Goal: Information Seeking & Learning: Find specific fact

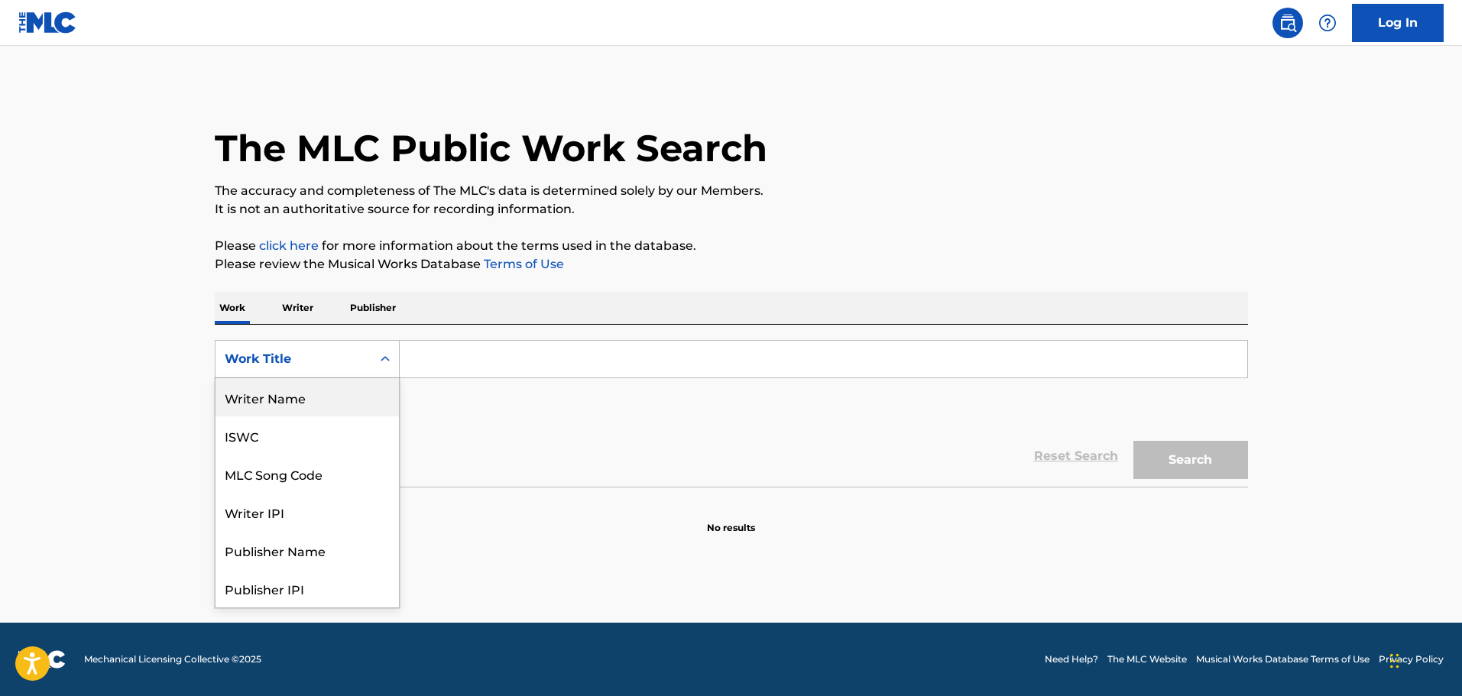
click at [300, 411] on div "Writer Name" at bounding box center [307, 397] width 183 height 38
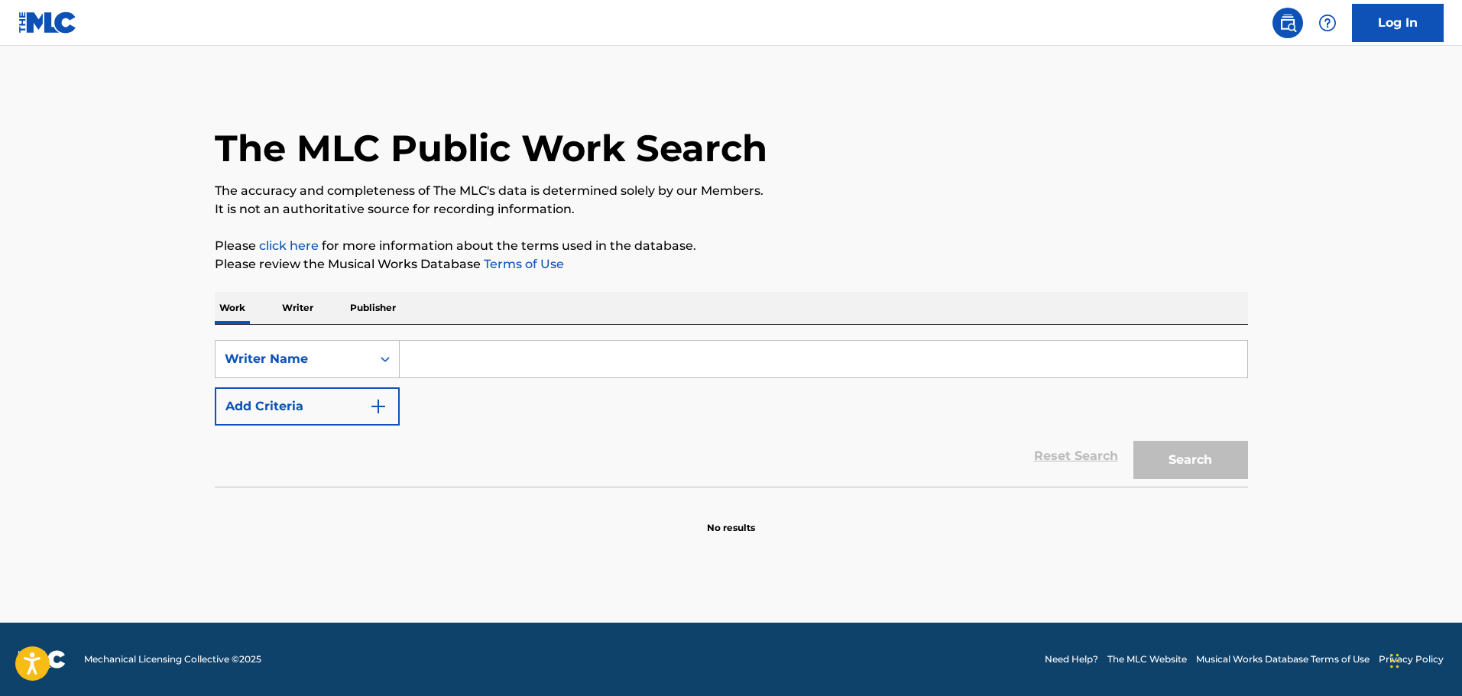
drag, startPoint x: 419, startPoint y: 365, endPoint x: 411, endPoint y: 368, distance: 8.0
click at [417, 367] on input "Search Form" at bounding box center [824, 359] width 848 height 37
click at [1231, 463] on button "Search" at bounding box center [1191, 460] width 115 height 38
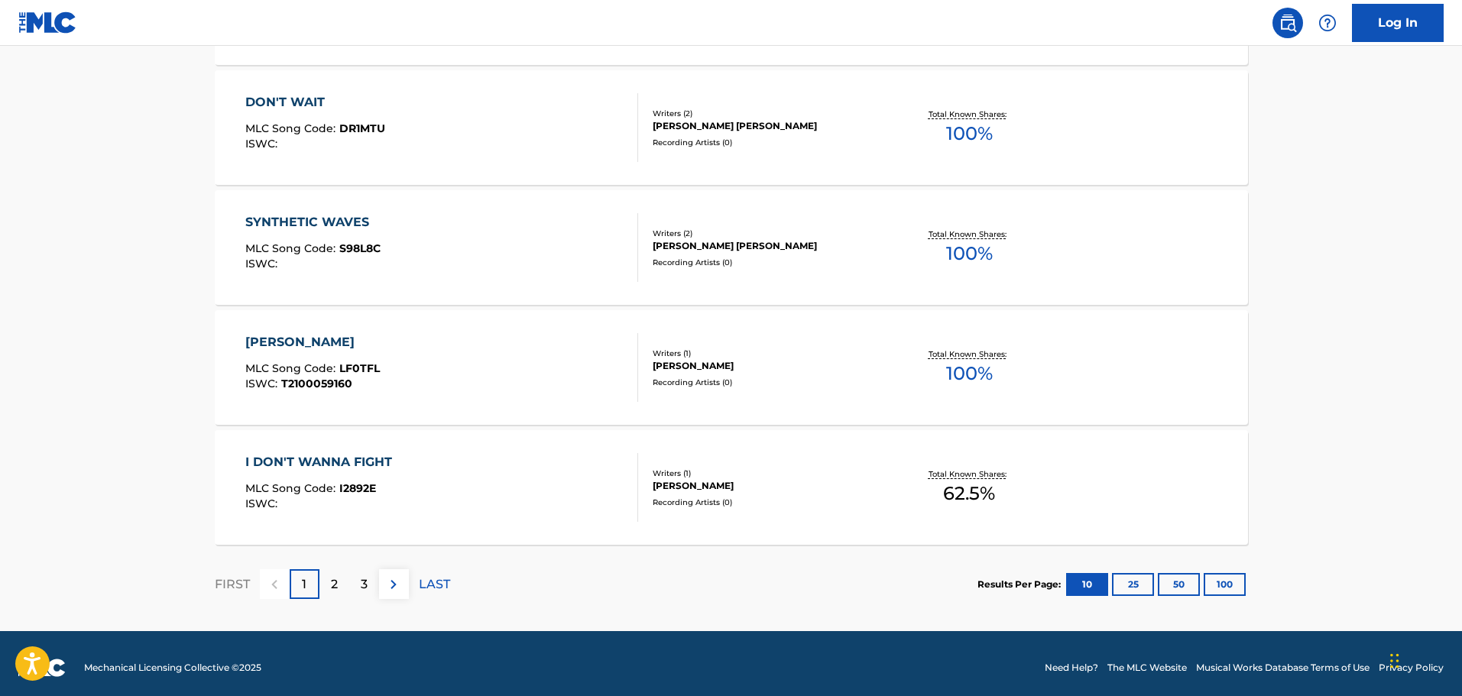
scroll to position [1175, 0]
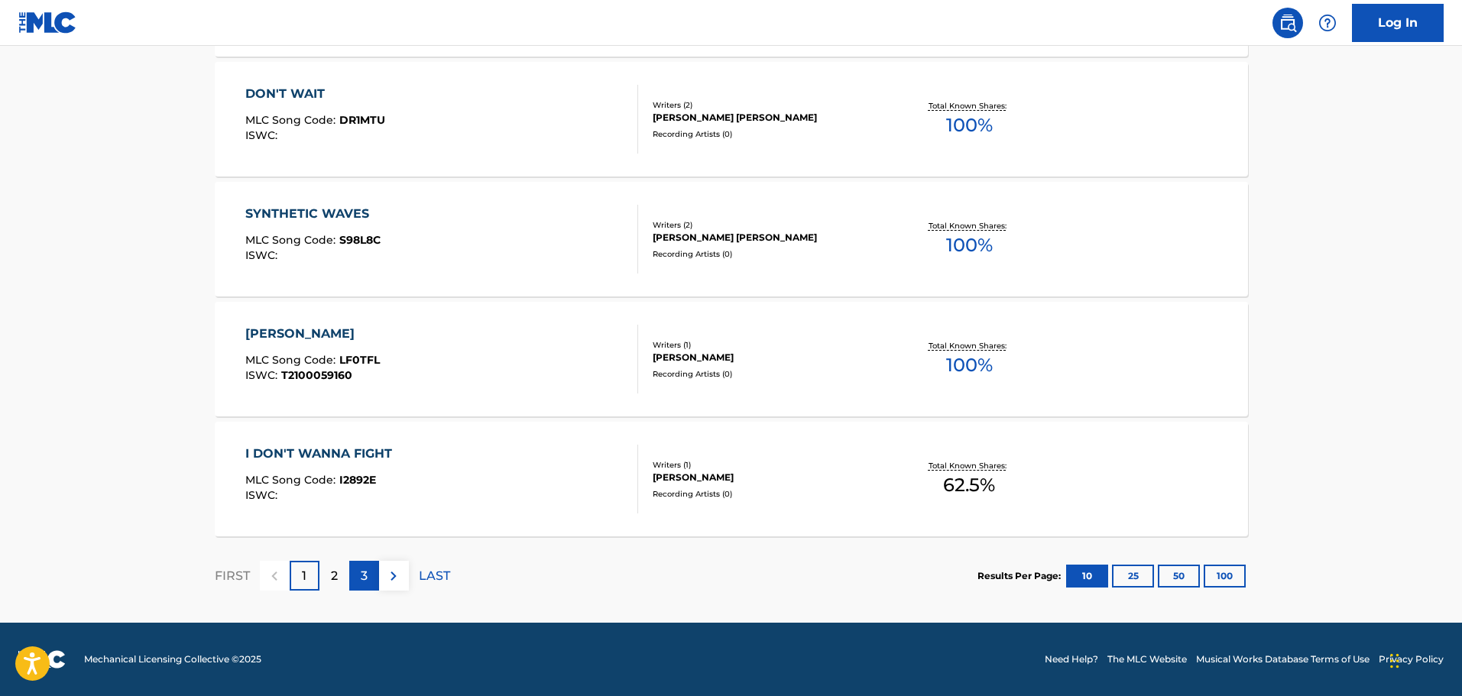
click at [364, 577] on p "3" at bounding box center [364, 576] width 7 height 18
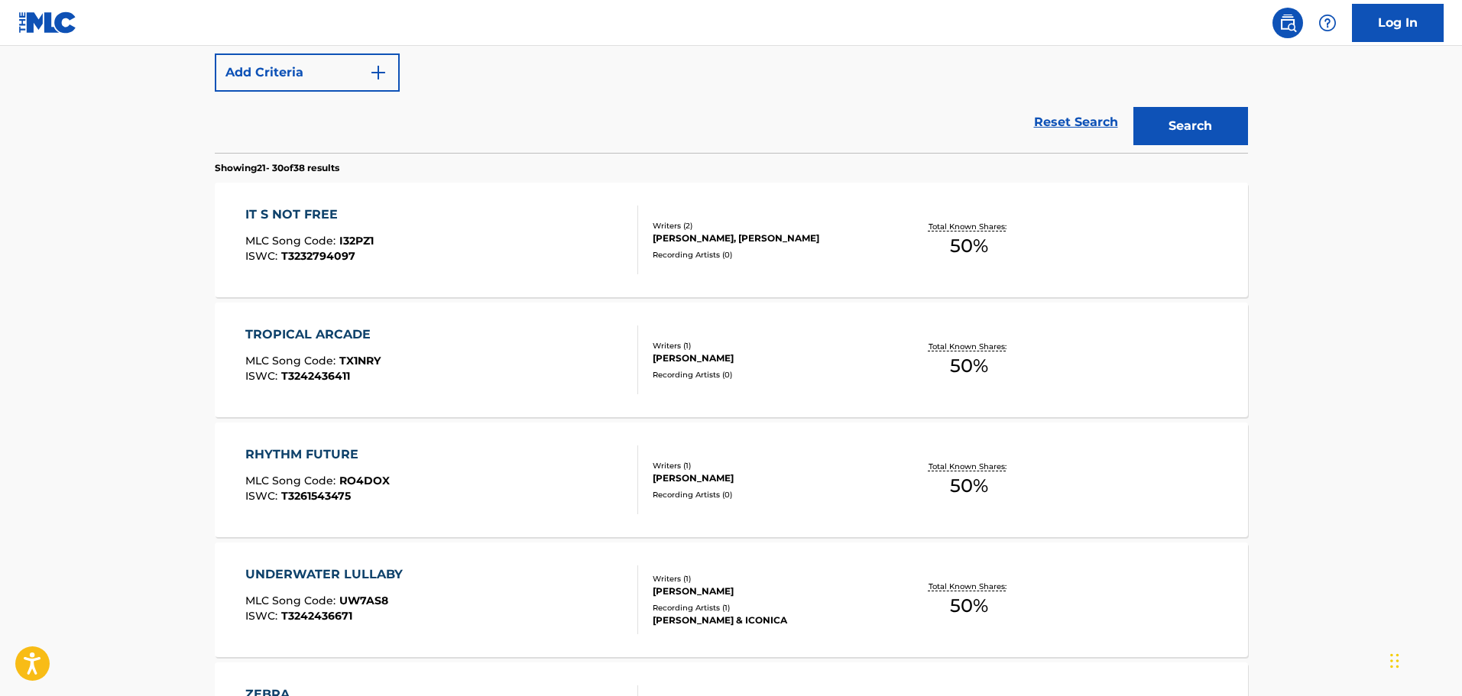
scroll to position [0, 0]
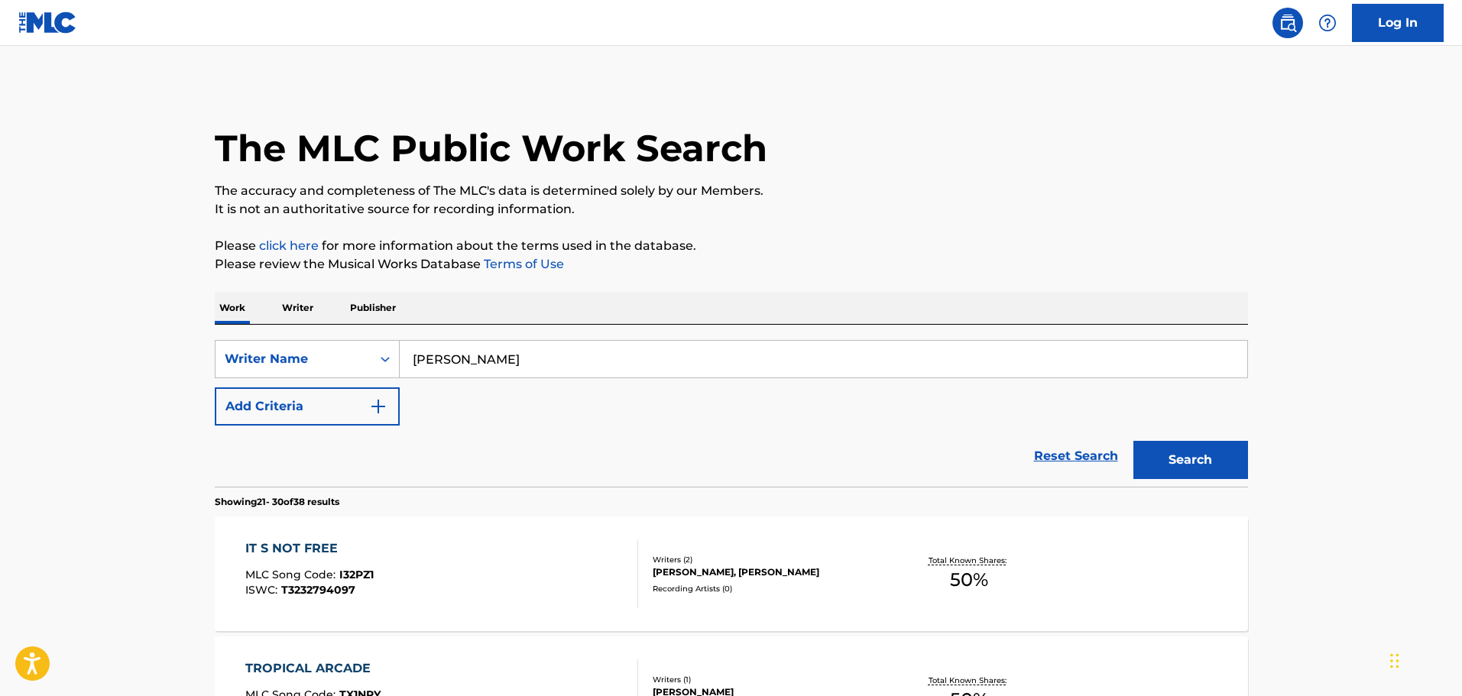
drag, startPoint x: 514, startPoint y: 342, endPoint x: 341, endPoint y: 385, distance: 178.6
click at [341, 385] on div "SearchWithCriteria1d0472c2-de02-49e9-8a50-dc0be3299bcd Writer Name [PERSON_NAME…" at bounding box center [732, 383] width 1034 height 86
type input "[PERSON_NAME]"
click at [1199, 456] on button "Search" at bounding box center [1191, 460] width 115 height 38
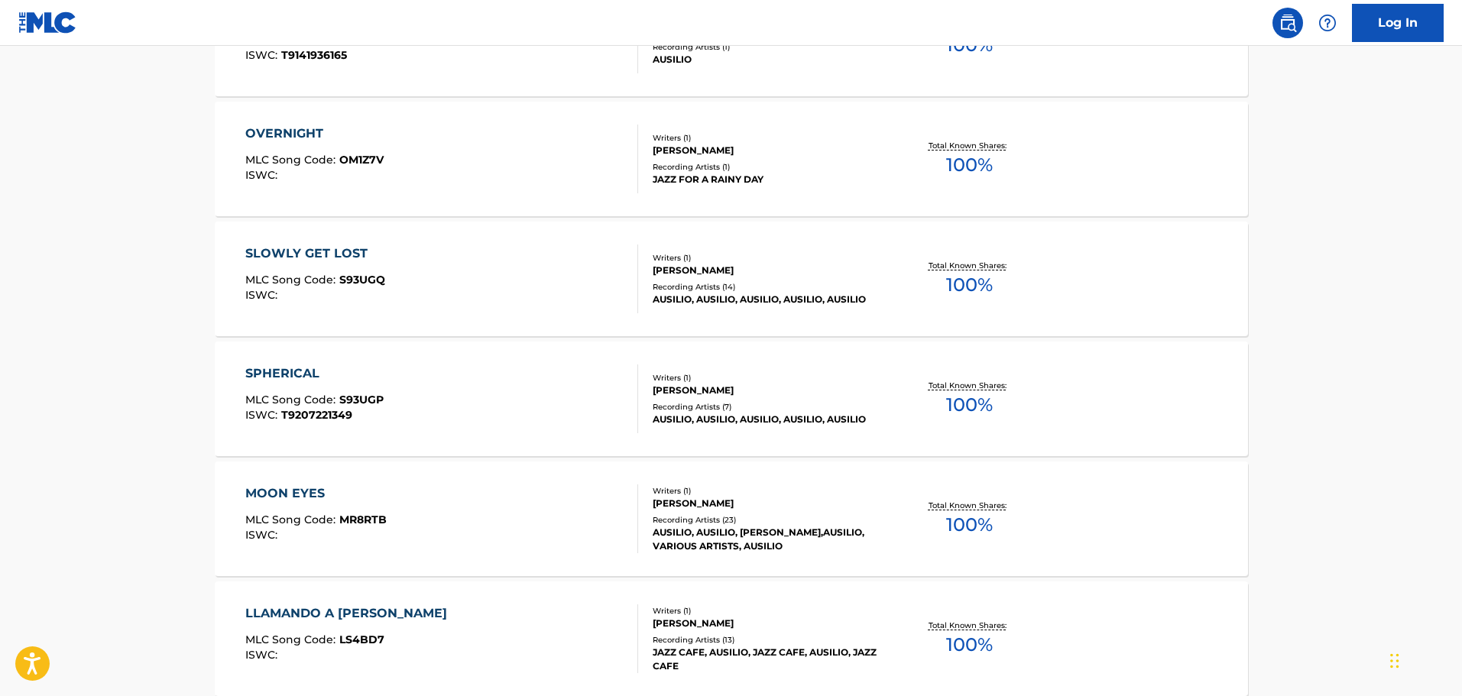
scroll to position [1175, 0]
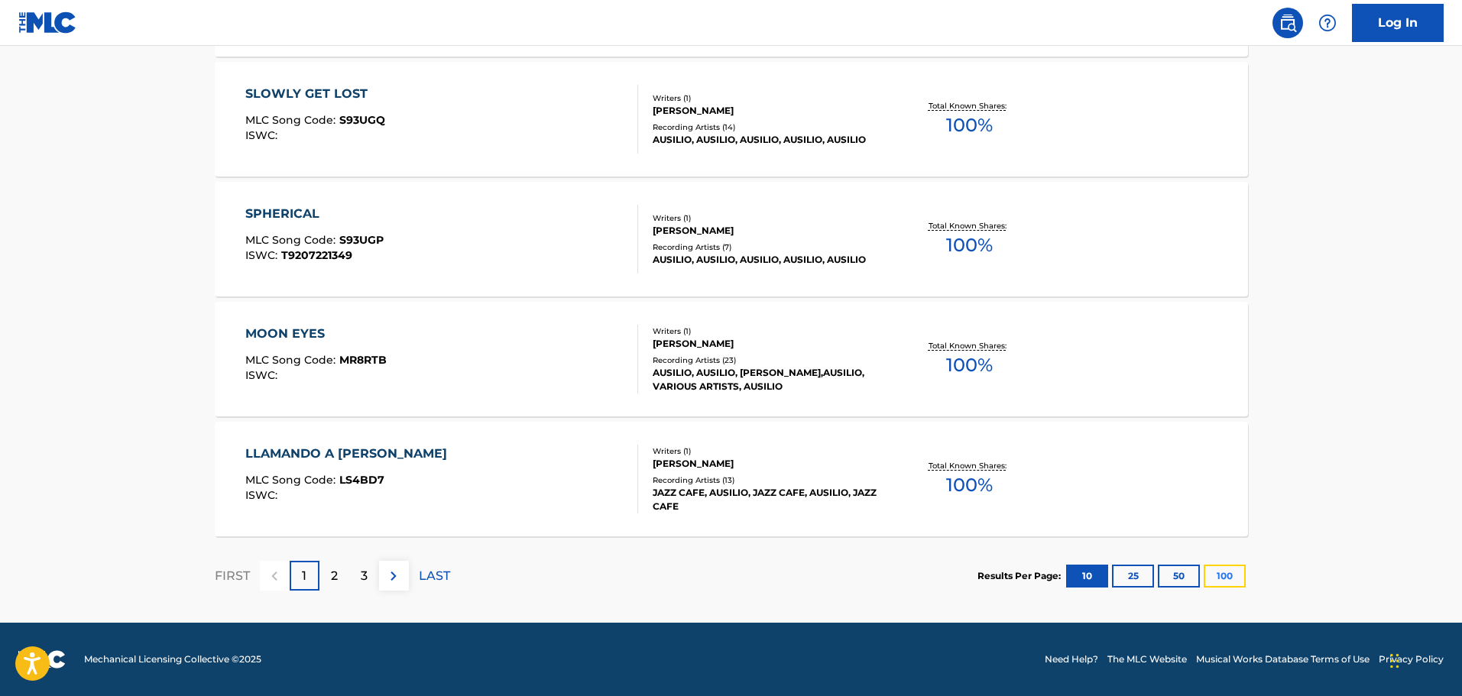
click at [1225, 579] on button "100" at bounding box center [1225, 576] width 42 height 23
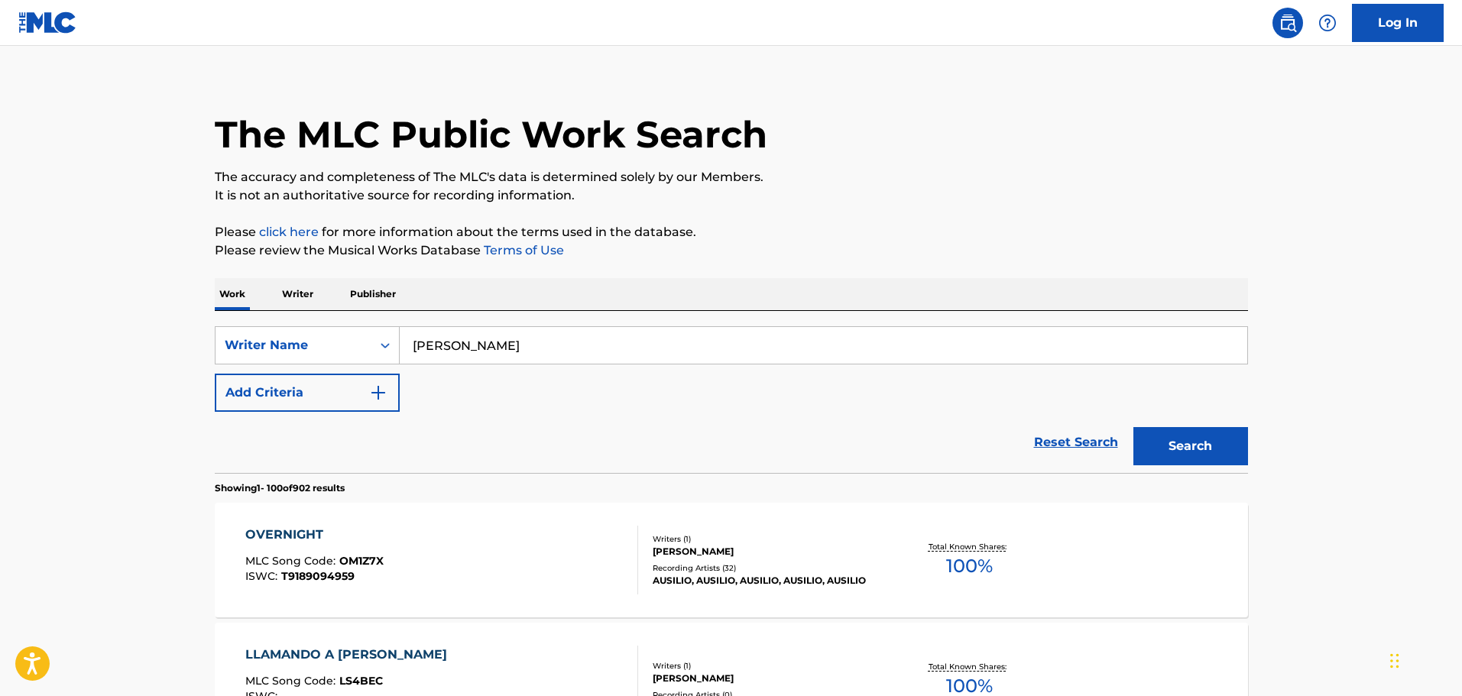
scroll to position [0, 0]
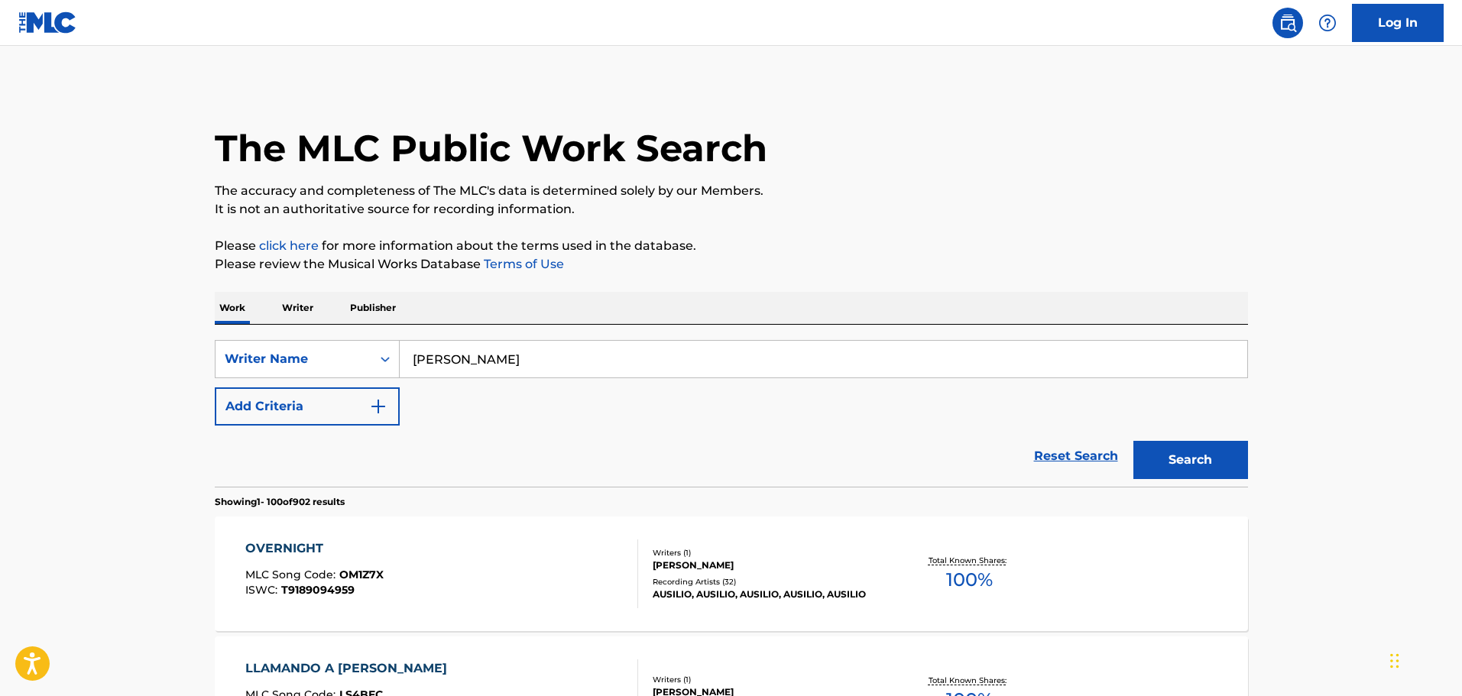
drag, startPoint x: 756, startPoint y: 225, endPoint x: 1015, endPoint y: 193, distance: 261.1
click at [1015, 193] on p "The accuracy and completeness of The MLC's data is determined solely by our Mem…" at bounding box center [732, 191] width 1034 height 18
drag, startPoint x: 785, startPoint y: 235, endPoint x: 311, endPoint y: 249, distance: 474.2
click at [311, 249] on link "click here" at bounding box center [289, 246] width 60 height 15
